Goal: Task Accomplishment & Management: Use online tool/utility

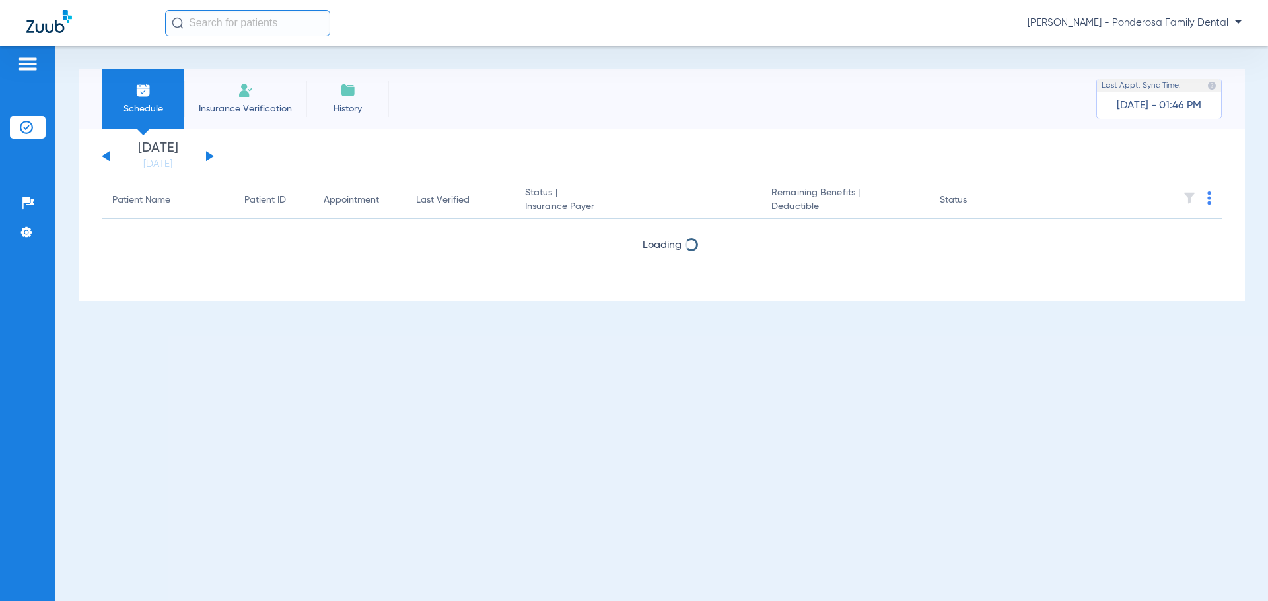
click at [164, 173] on div "[DATE] [DATE] [DATE] [DATE] [DATE] [DATE] [DATE] [DATE] [DATE] [DATE] [DATE] [D…" at bounding box center [662, 215] width 1166 height 173
click at [166, 167] on link "[DATE]" at bounding box center [157, 164] width 79 height 13
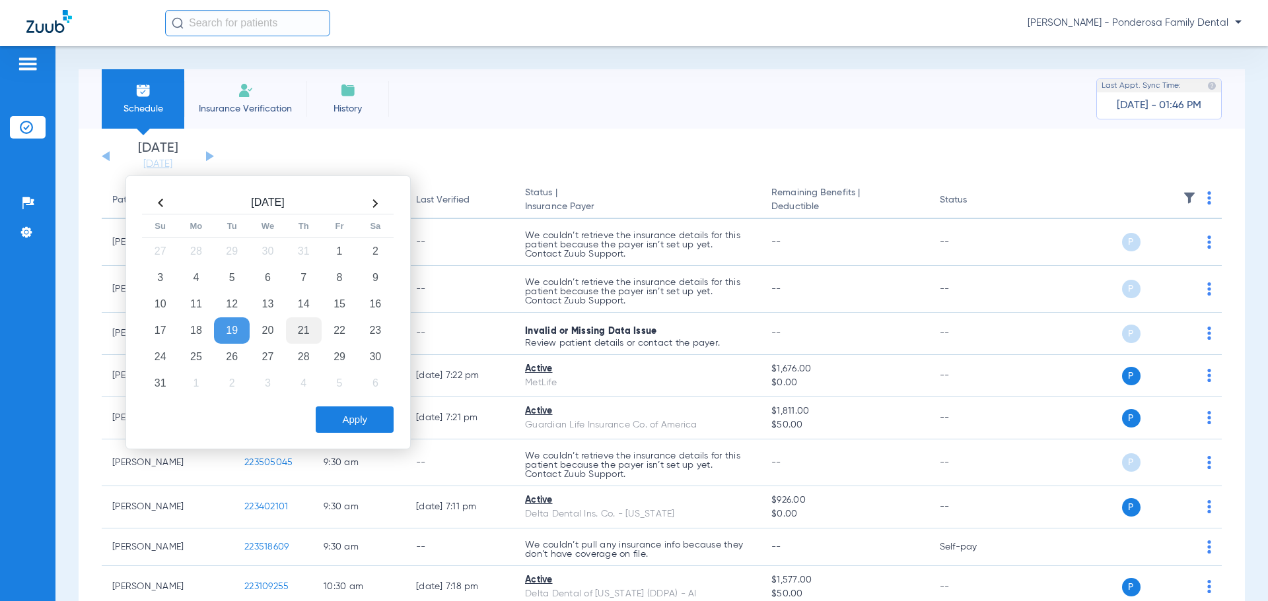
click at [313, 328] on td "21" at bounding box center [304, 331] width 36 height 26
click at [362, 412] on button "Apply" at bounding box center [355, 420] width 78 height 26
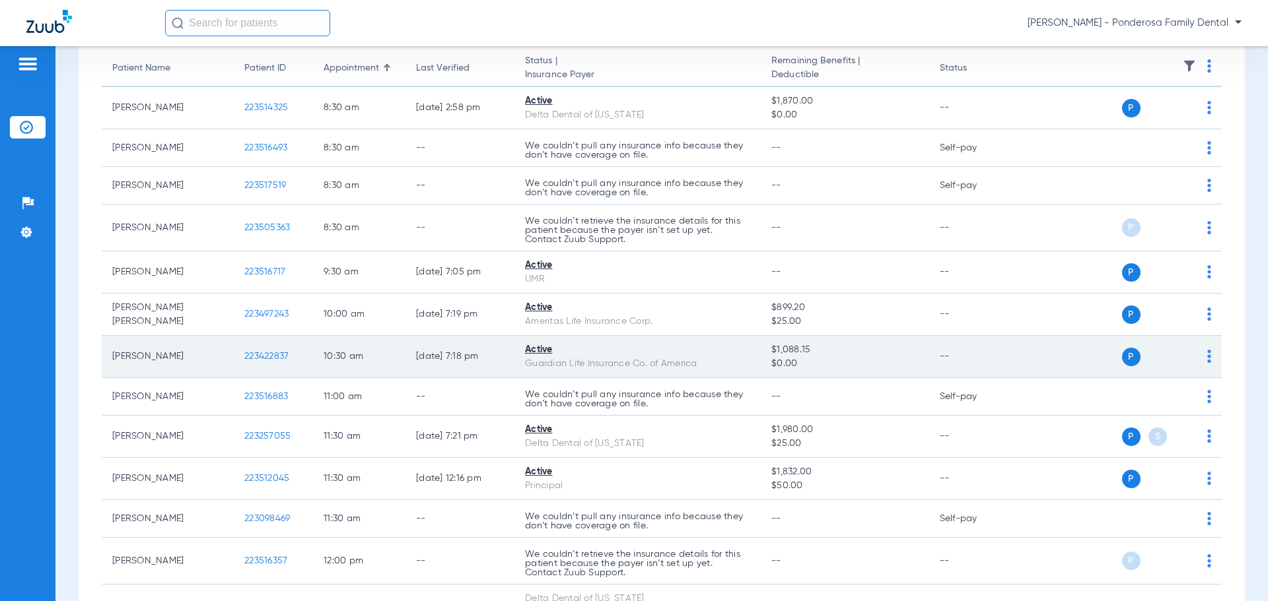
scroll to position [66, 0]
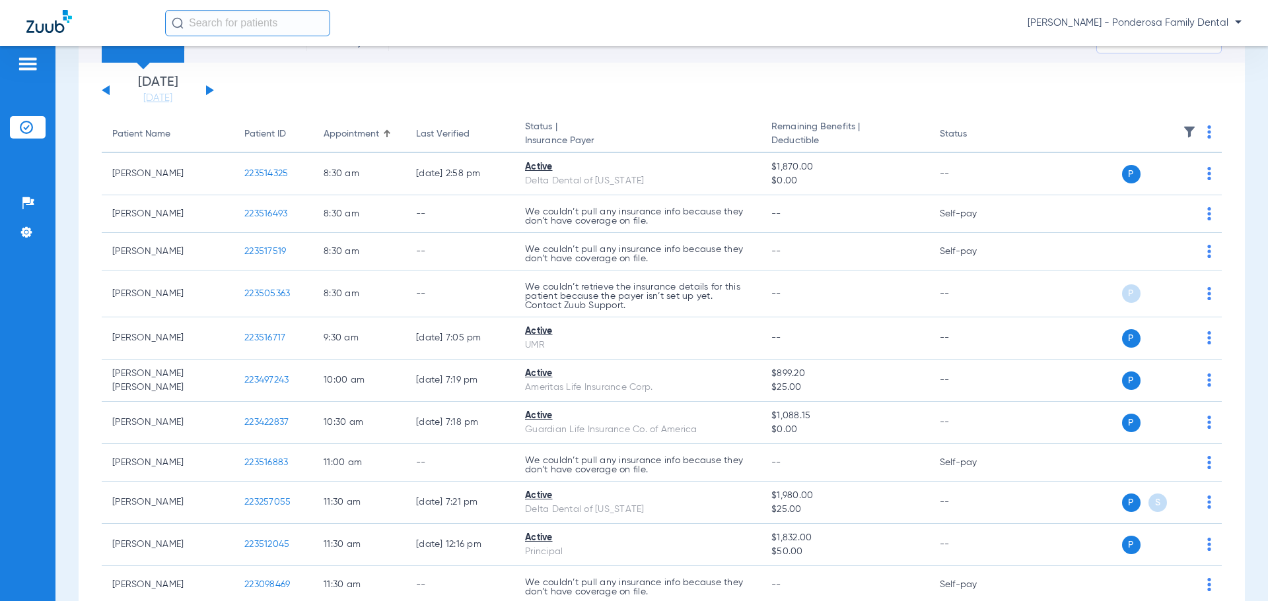
click at [1139, 13] on div "[PERSON_NAME] - Ponderosa Family Dental" at bounding box center [703, 23] width 1076 height 26
click at [1140, 20] on span "[PERSON_NAME] - Ponderosa Family Dental" at bounding box center [1134, 23] width 214 height 13
click at [1153, 44] on button "Account Selection" at bounding box center [1191, 47] width 95 height 26
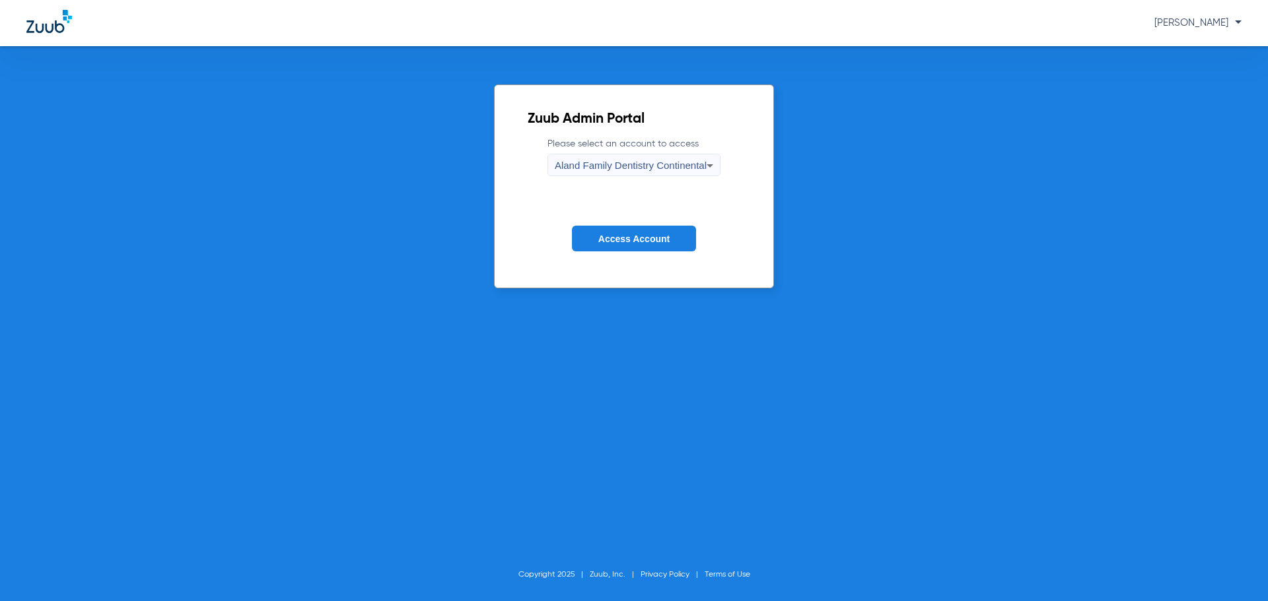
click at [667, 156] on div "Aland Family Dentistry Continental" at bounding box center [631, 165] width 152 height 22
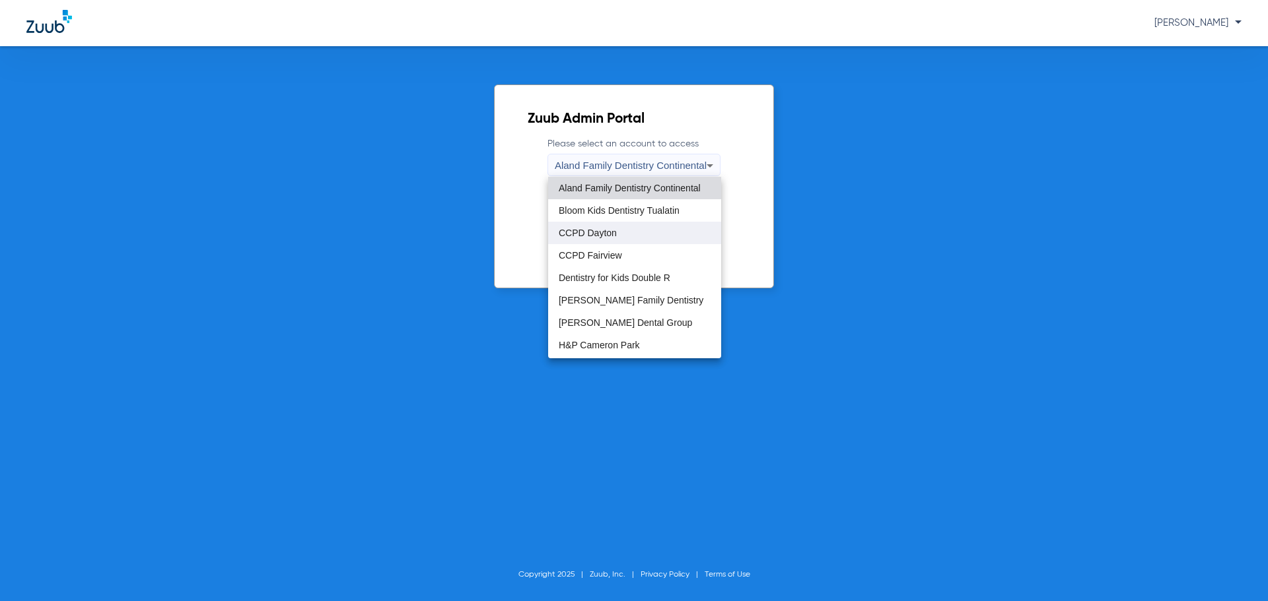
click at [595, 234] on span "CCPD Dayton" at bounding box center [588, 232] width 58 height 9
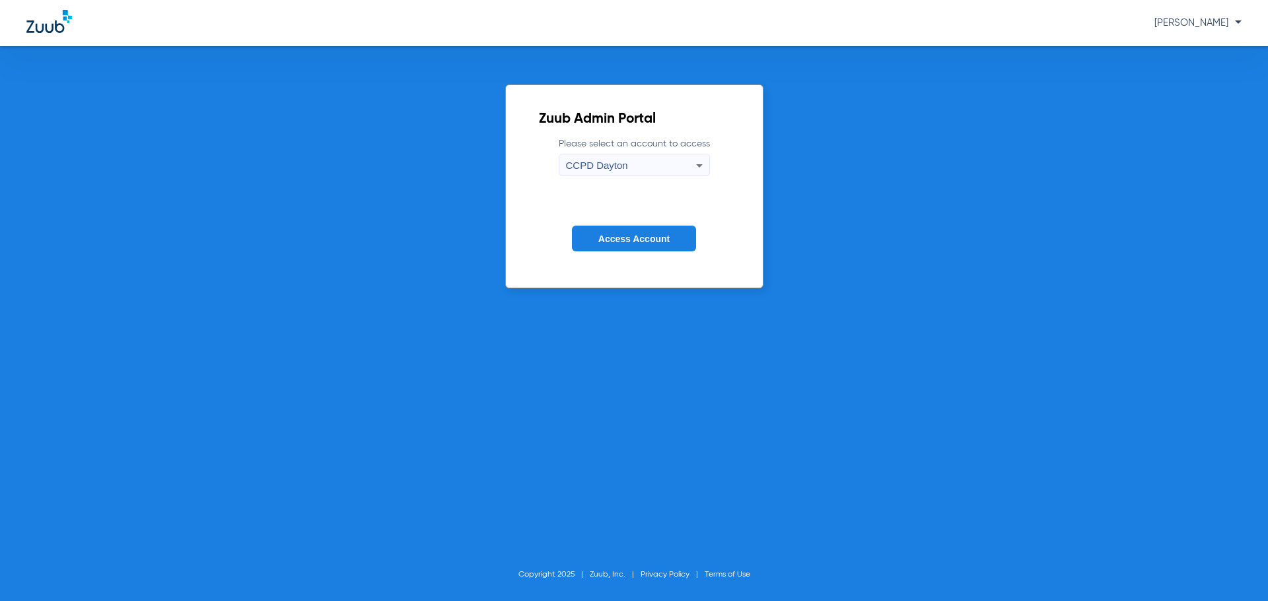
click at [612, 231] on button "Access Account" at bounding box center [634, 239] width 124 height 26
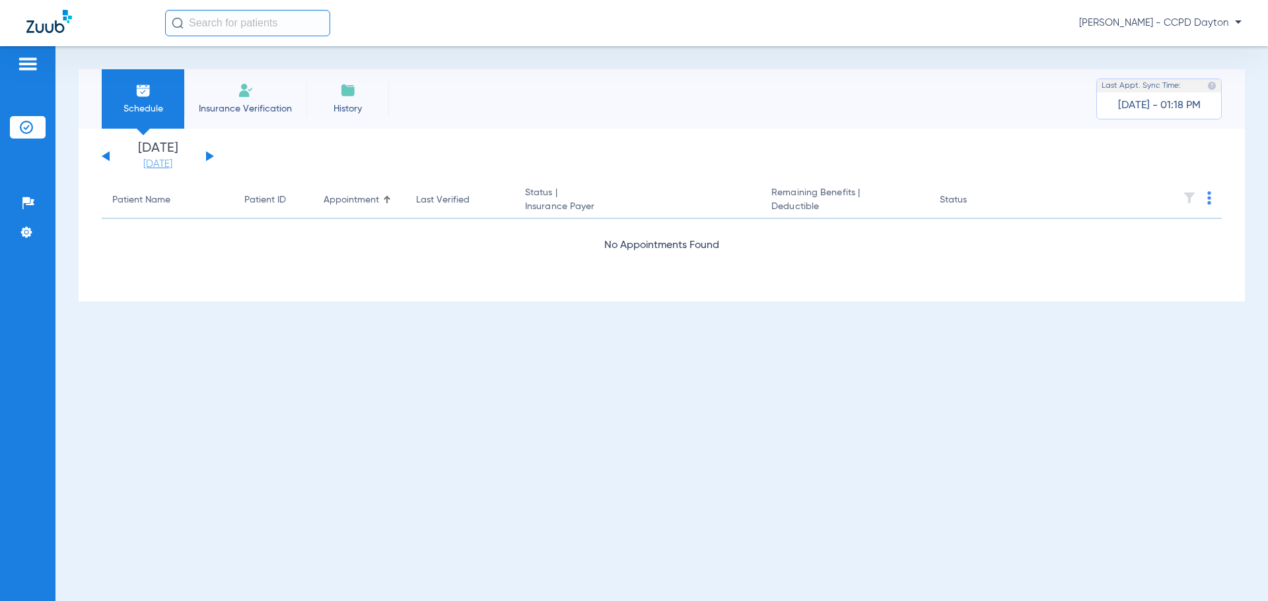
click at [158, 162] on link "[DATE]" at bounding box center [157, 164] width 79 height 13
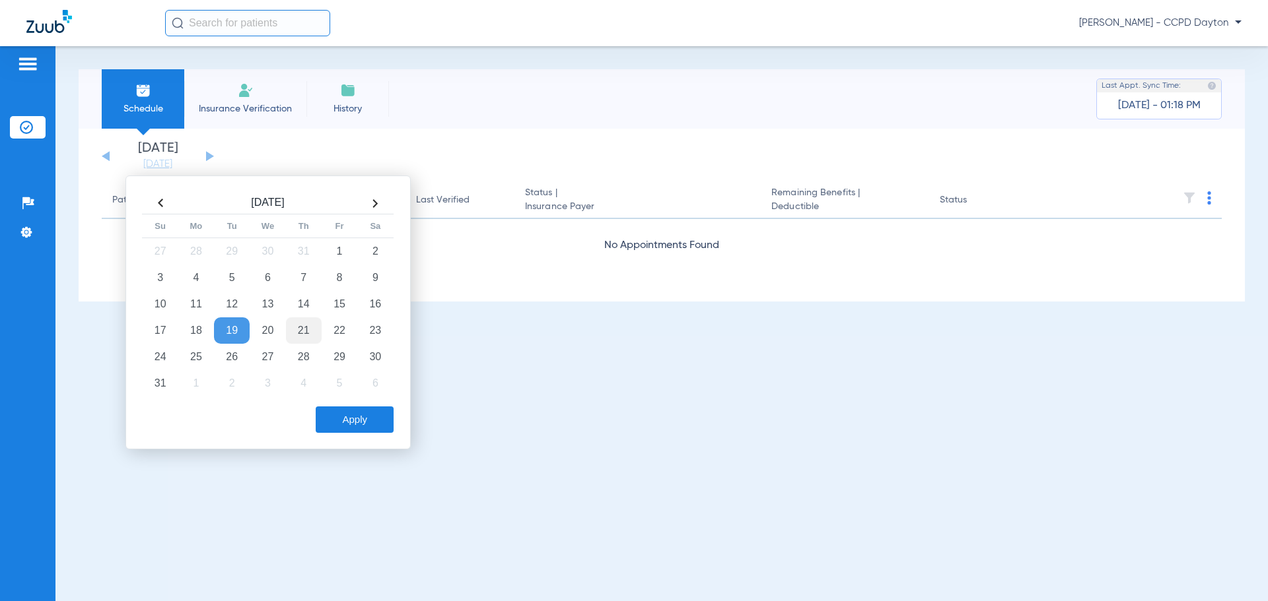
click at [293, 327] on td "21" at bounding box center [304, 331] width 36 height 26
click at [373, 439] on div "[DATE] Su Mo Tu We Th Fr Sa 27 28 29 30 31 1 2 3 4 5 6 7 8 9 10 11 12 13 14 15 …" at bounding box center [267, 313] width 285 height 274
click at [370, 421] on button "Apply" at bounding box center [355, 420] width 78 height 26
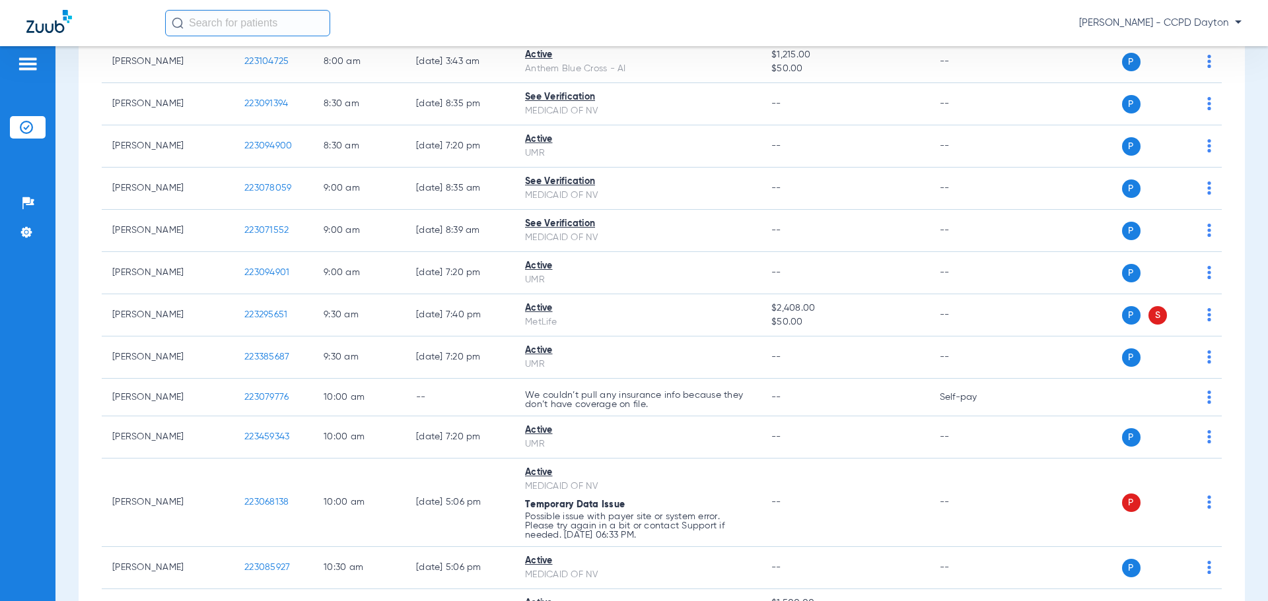
scroll to position [264, 0]
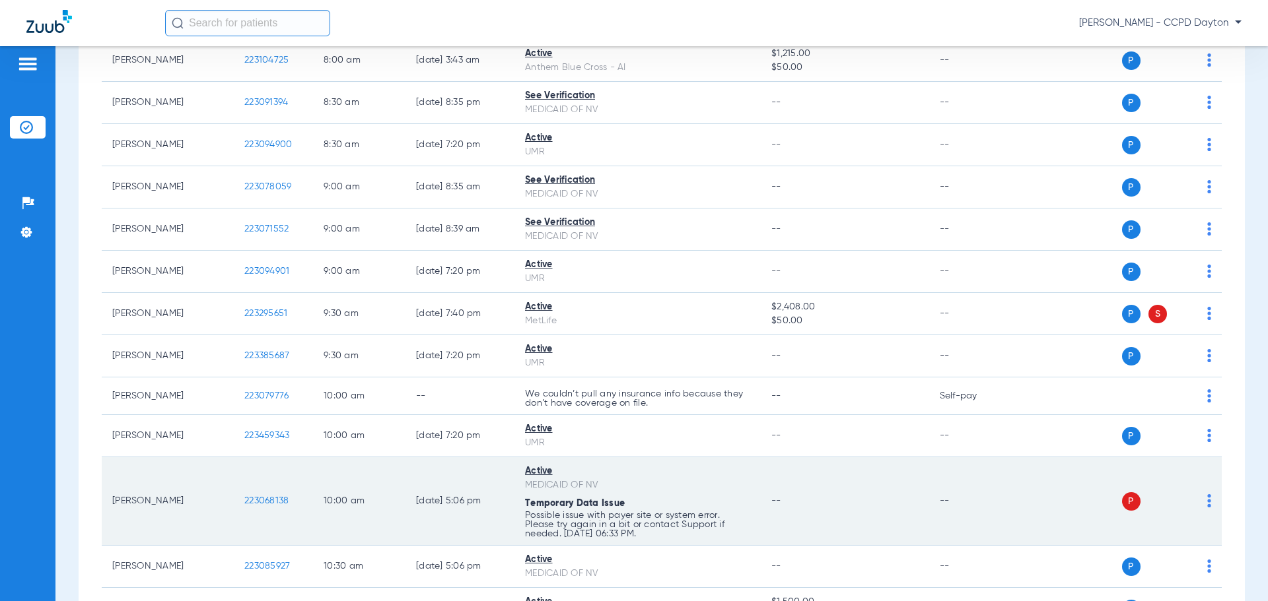
click at [1196, 508] on div "P S" at bounding box center [1114, 502] width 193 height 18
click at [1196, 501] on div "P S" at bounding box center [1114, 502] width 193 height 18
click at [1207, 496] on img at bounding box center [1209, 500] width 4 height 13
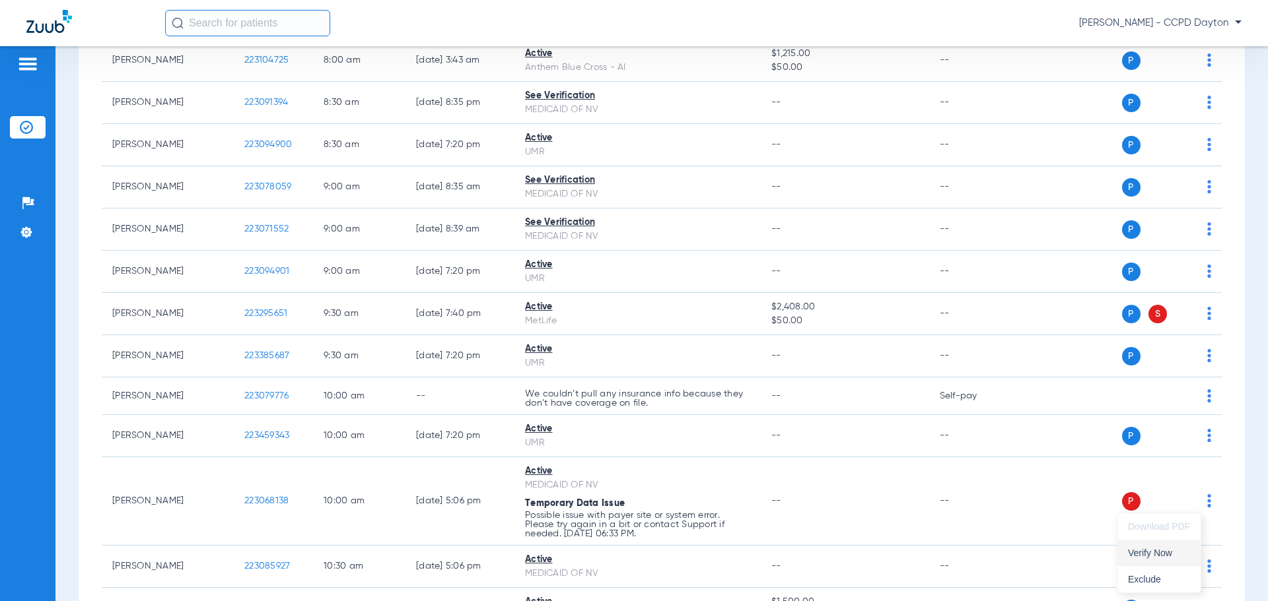
click at [1143, 551] on span "Verify Now" at bounding box center [1159, 553] width 62 height 9
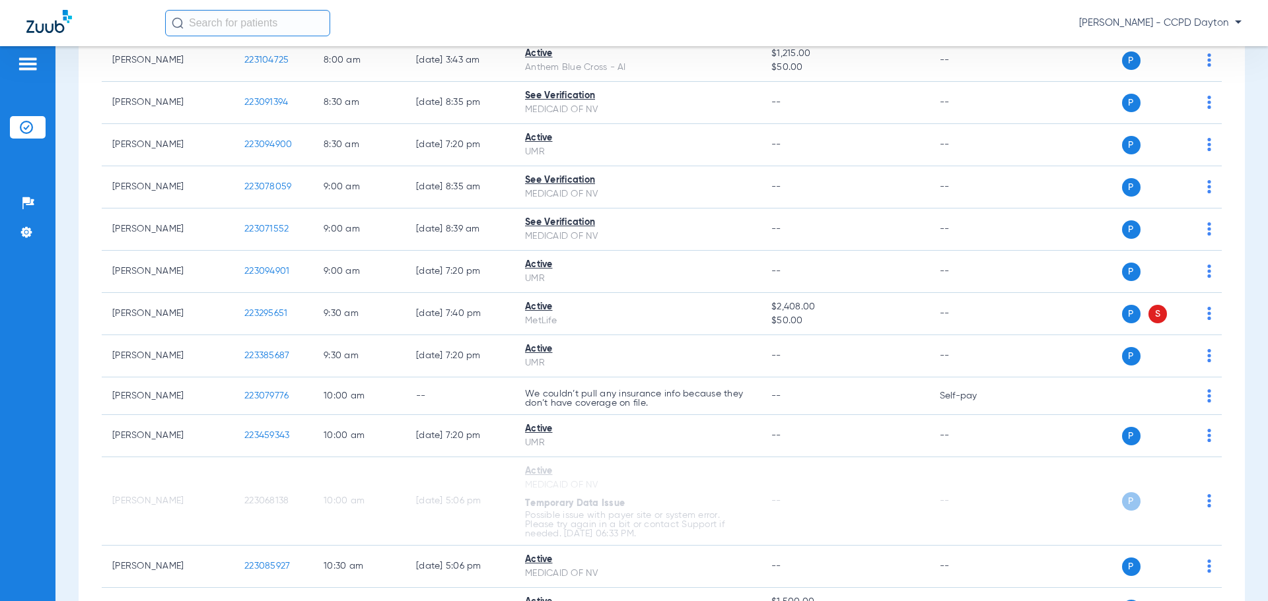
scroll to position [330, 0]
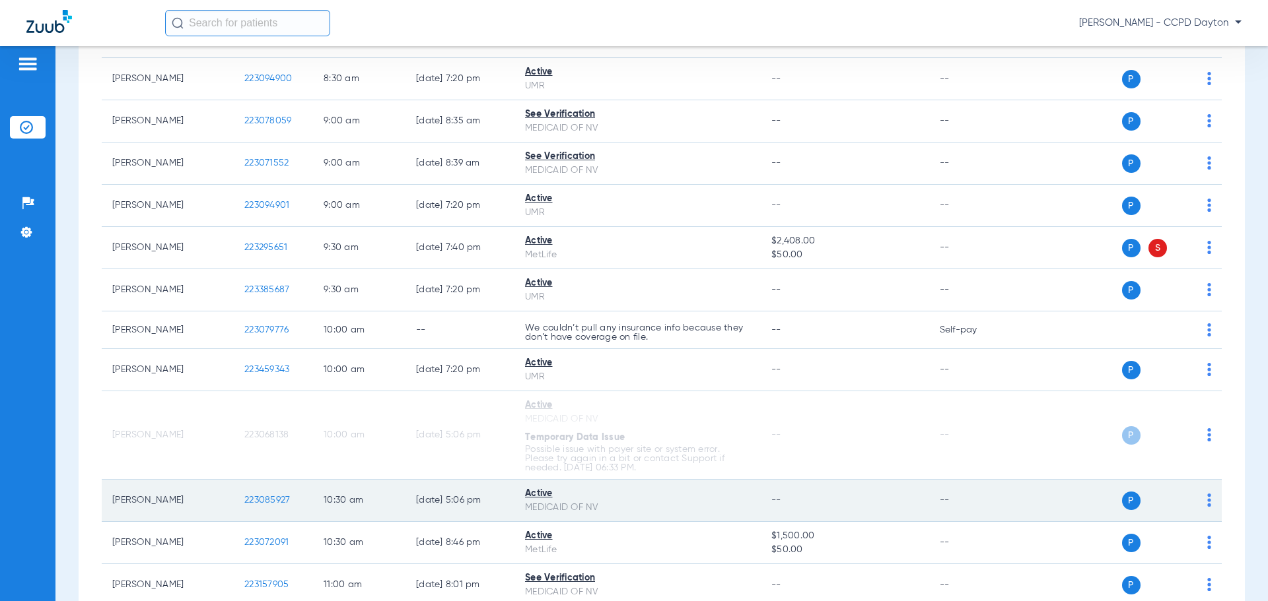
click at [1196, 498] on div "P S" at bounding box center [1114, 501] width 193 height 18
click at [1207, 498] on img at bounding box center [1209, 500] width 4 height 13
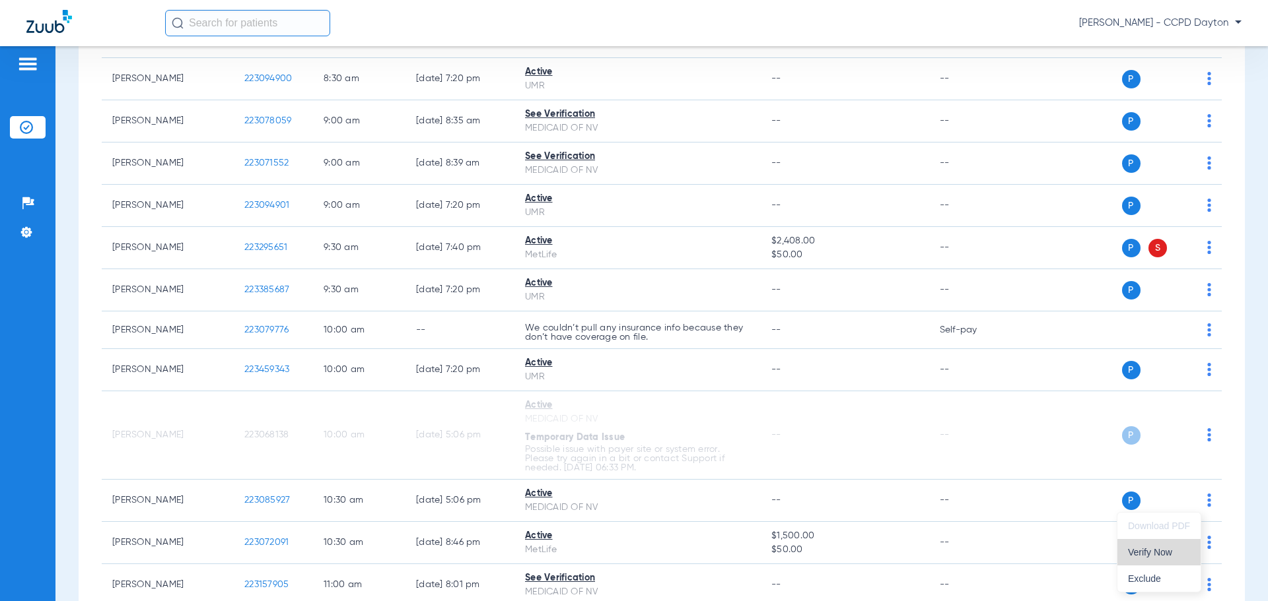
click at [1129, 555] on span "Verify Now" at bounding box center [1159, 552] width 62 height 9
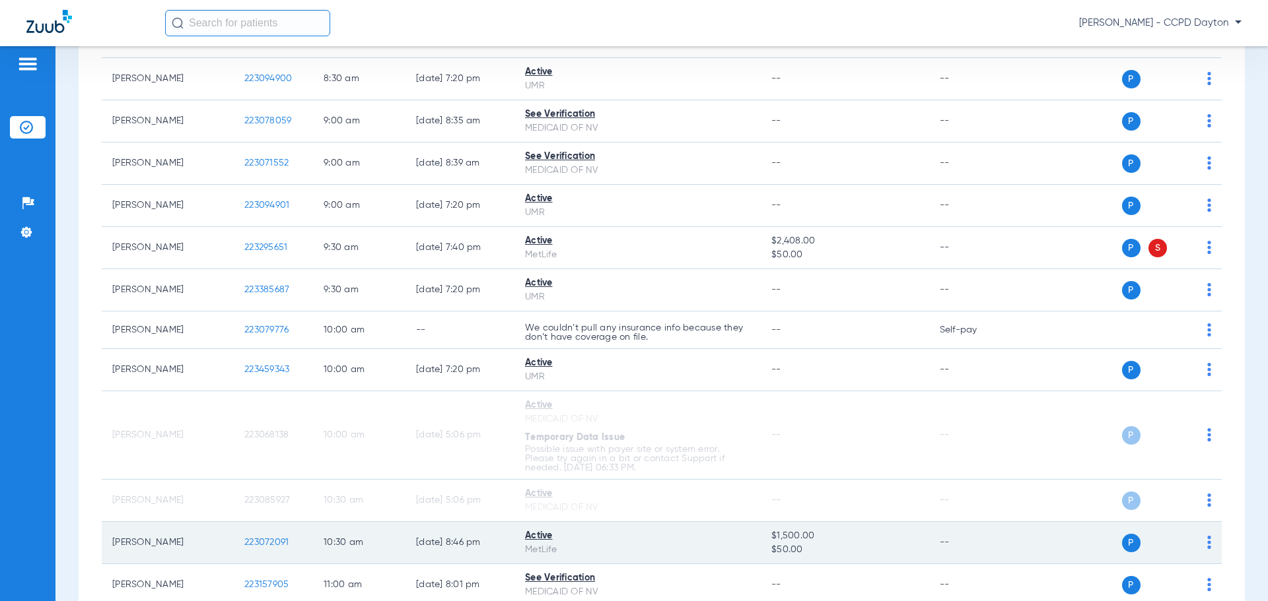
click at [1207, 540] on img at bounding box center [1209, 542] width 4 height 13
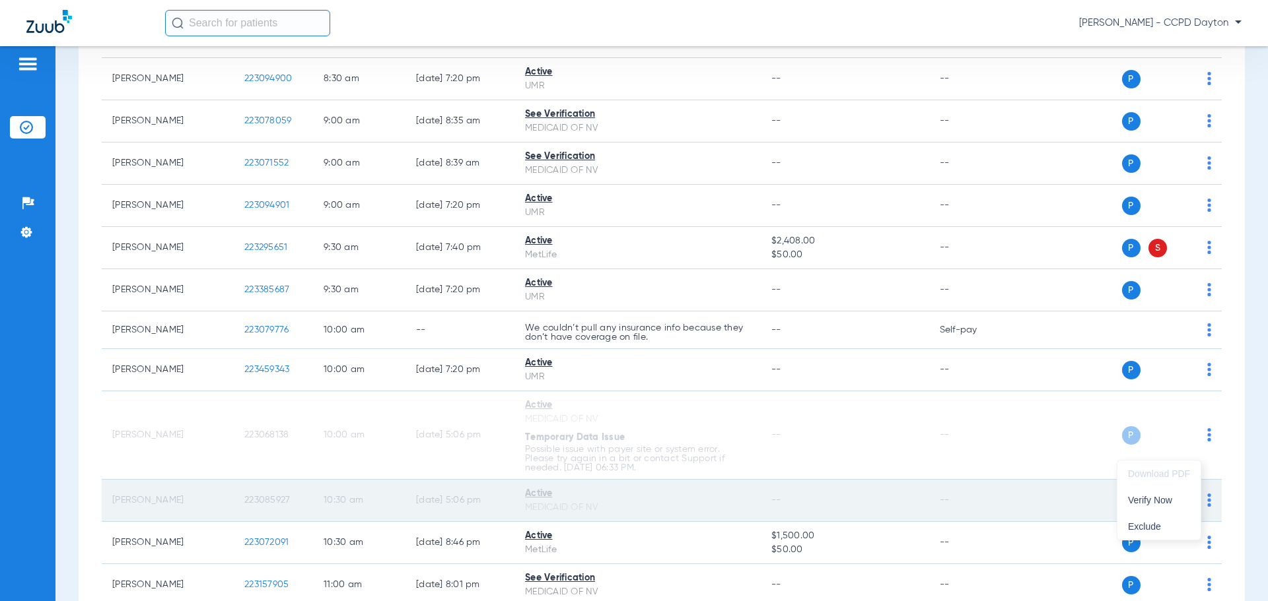
click at [1148, 506] on button "Verify Now" at bounding box center [1158, 500] width 83 height 26
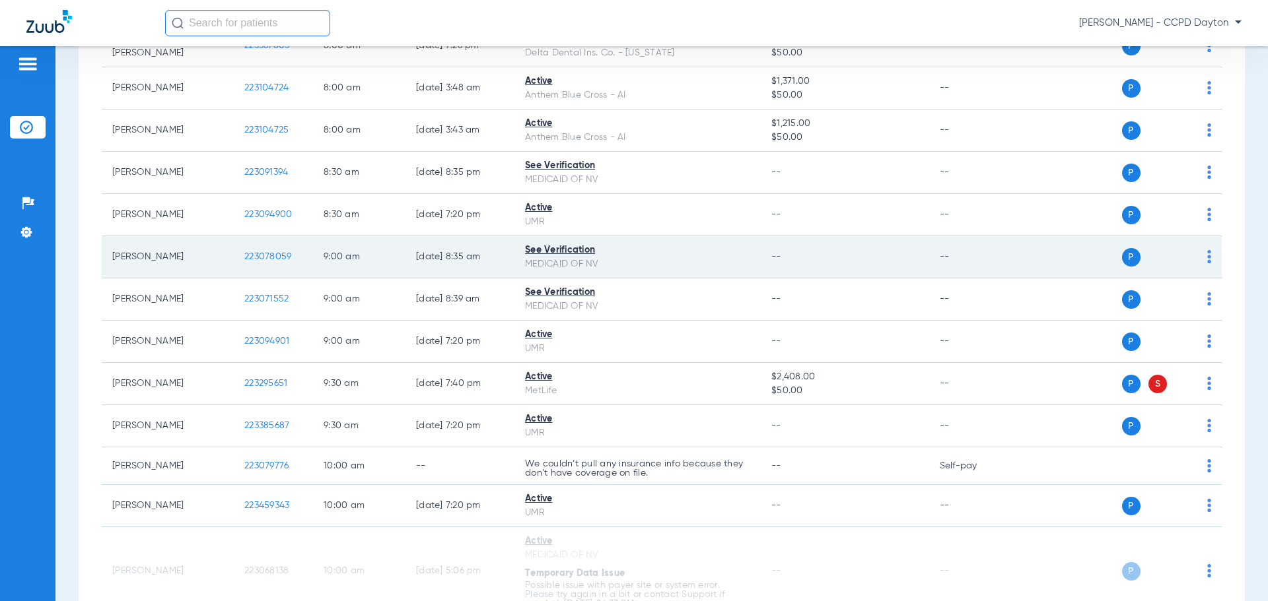
scroll to position [0, 0]
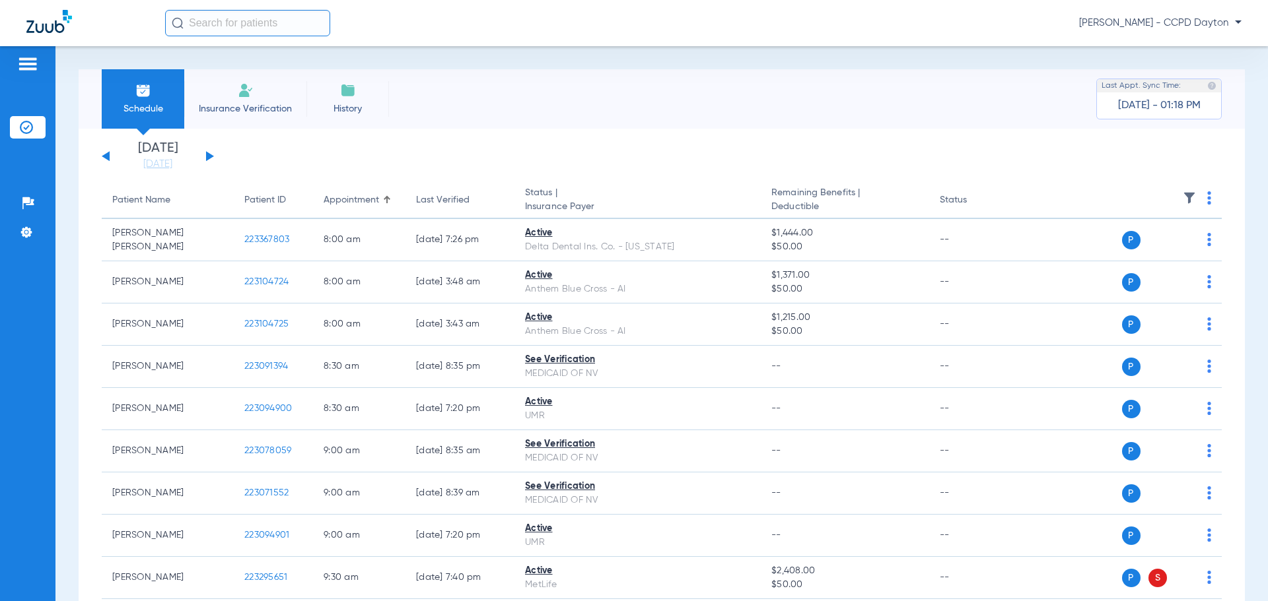
click at [212, 155] on button at bounding box center [210, 156] width 8 height 10
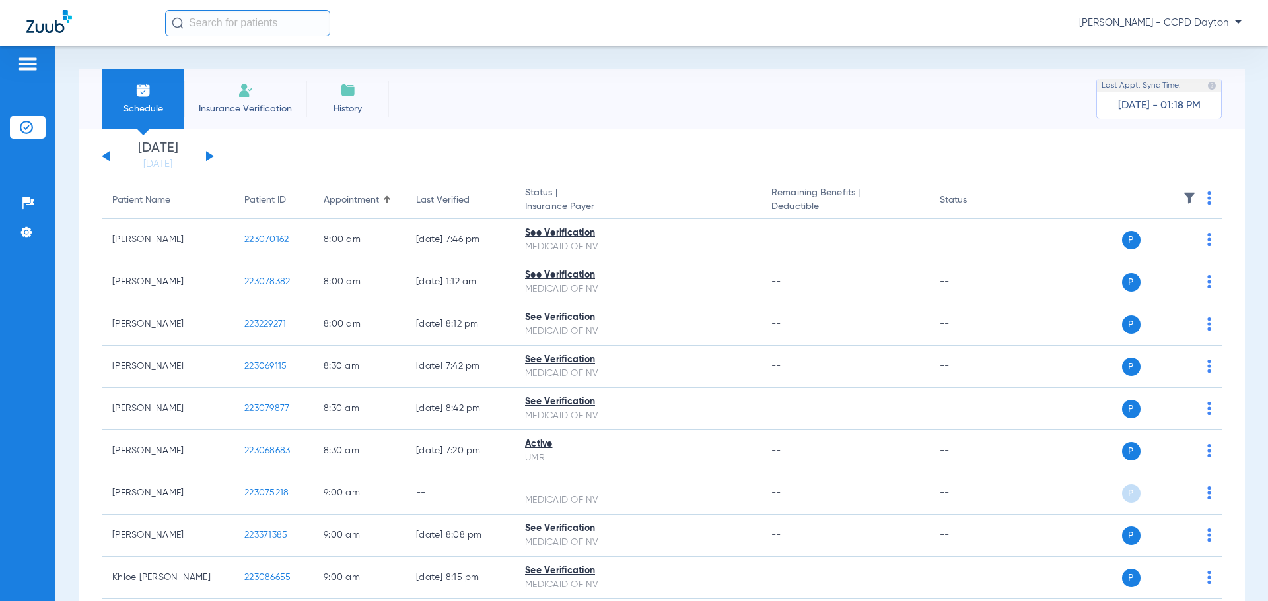
click at [102, 158] on div "[DATE] [DATE] [DATE] [DATE] [DATE] [DATE] [DATE] [DATE] [DATE] [DATE] [DATE] [D…" at bounding box center [158, 156] width 112 height 29
click at [107, 156] on button at bounding box center [106, 156] width 8 height 10
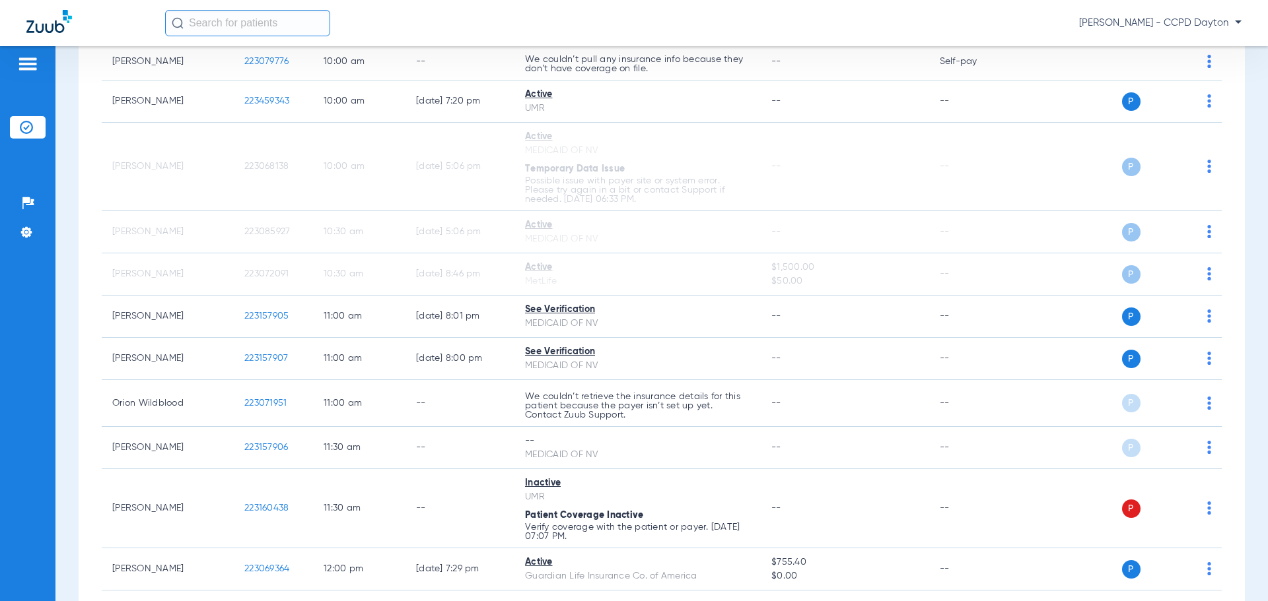
scroll to position [594, 0]
